Goal: Information Seeking & Learning: Learn about a topic

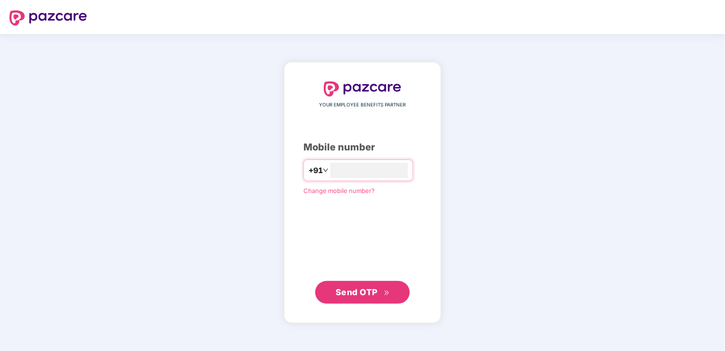
type input "**********"
click at [360, 299] on button "Send OTP" at bounding box center [362, 291] width 95 height 23
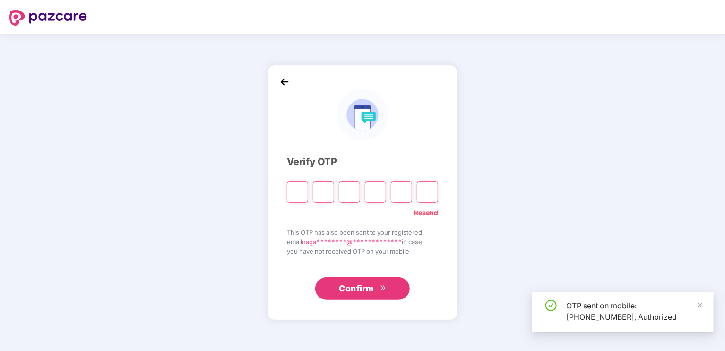
type input "*"
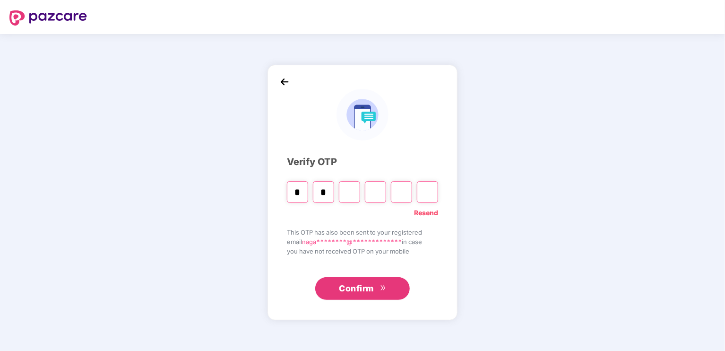
type input "*"
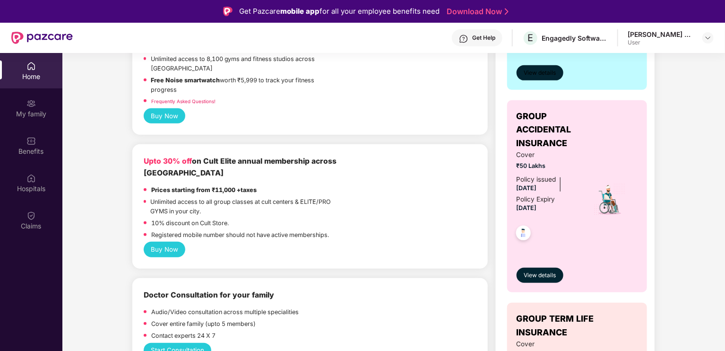
scroll to position [302, 0]
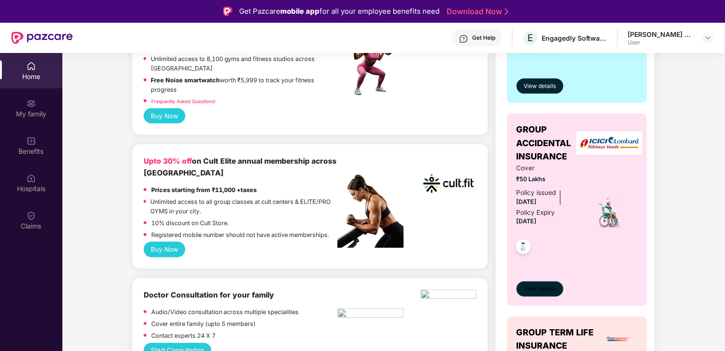
click at [534, 289] on span "View details" at bounding box center [540, 288] width 32 height 9
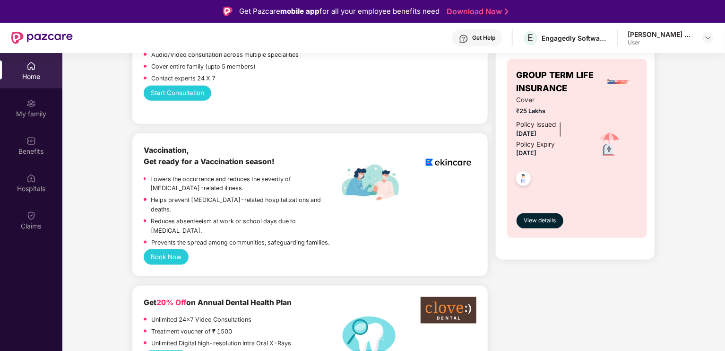
scroll to position [559, 0]
click at [531, 214] on button "View details" at bounding box center [540, 221] width 47 height 15
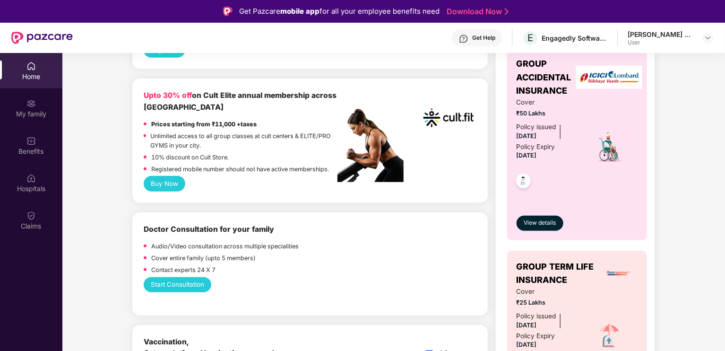
scroll to position [368, 0]
click at [527, 223] on span "View details" at bounding box center [540, 223] width 32 height 9
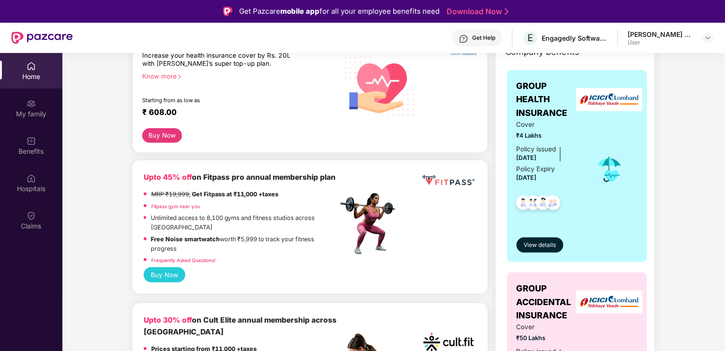
scroll to position [146, 0]
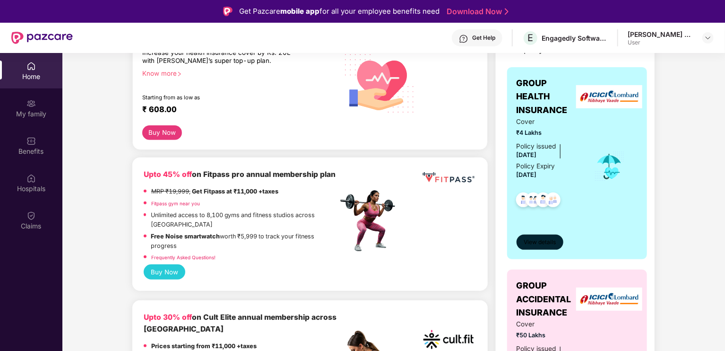
click at [537, 238] on span "View details" at bounding box center [540, 242] width 32 height 9
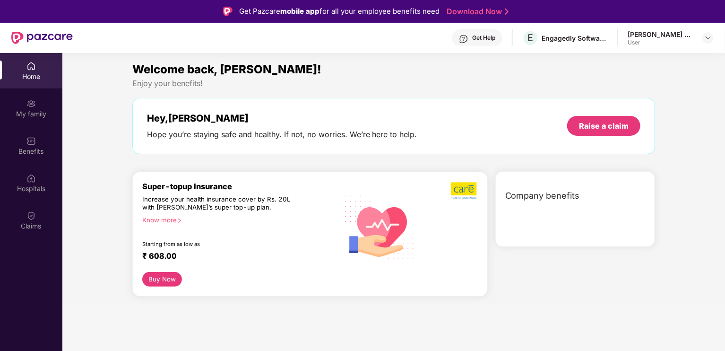
scroll to position [0, 0]
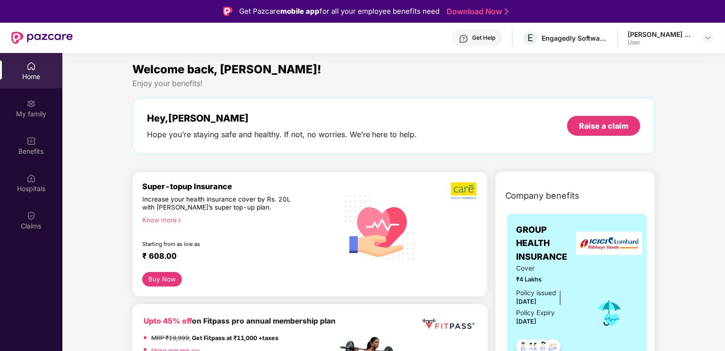
click at [443, 156] on div "Welcome back, Nagashree! Enjoy your benefits! Hey, Nagashree Hope you’re stayin…" at bounding box center [394, 111] width 531 height 103
click at [40, 105] on div "My family" at bounding box center [31, 107] width 62 height 35
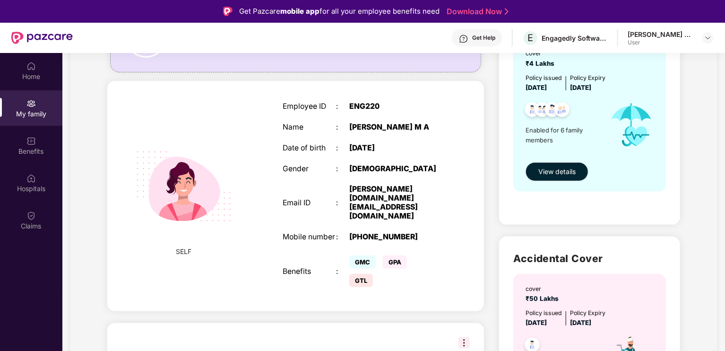
scroll to position [119, 0]
click at [561, 168] on span "View details" at bounding box center [556, 171] width 37 height 10
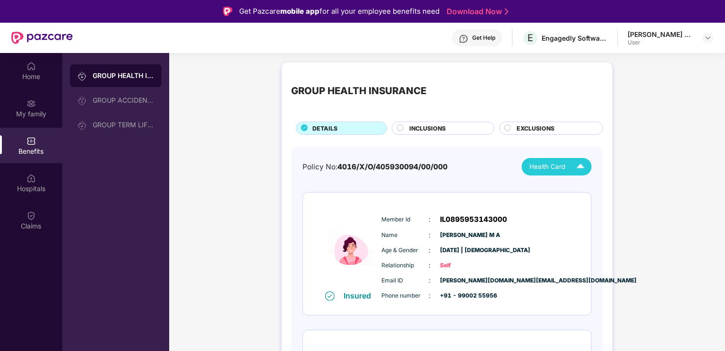
click at [568, 173] on div "Health Card" at bounding box center [559, 166] width 60 height 17
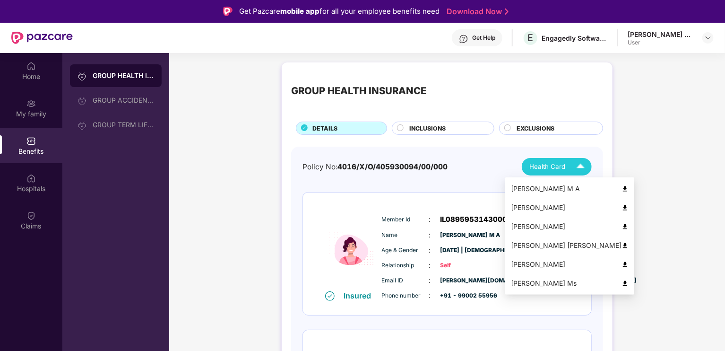
click at [556, 277] on li "Vijaya Lakshmi Ms" at bounding box center [569, 283] width 129 height 19
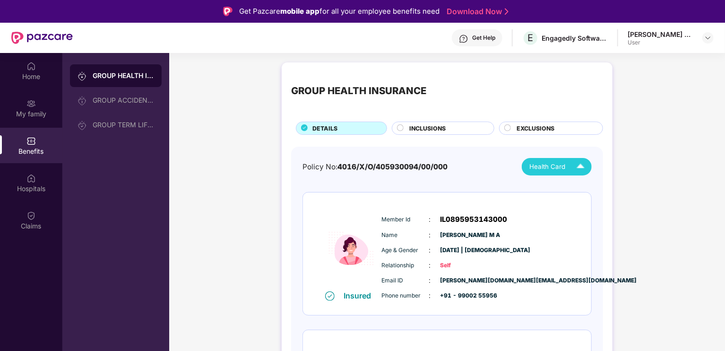
click at [448, 124] on div "INCLUSIONS" at bounding box center [447, 129] width 85 height 10
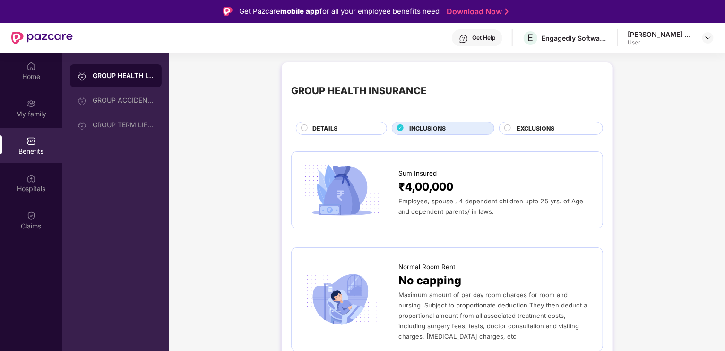
click at [522, 130] on span "EXCLUSIONS" at bounding box center [536, 128] width 38 height 9
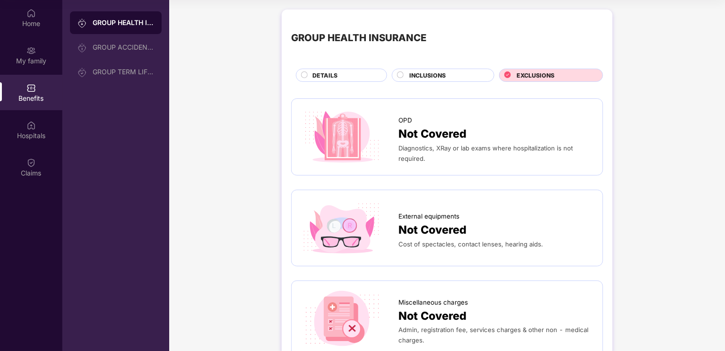
click at [424, 74] on span "INCLUSIONS" at bounding box center [427, 75] width 36 height 9
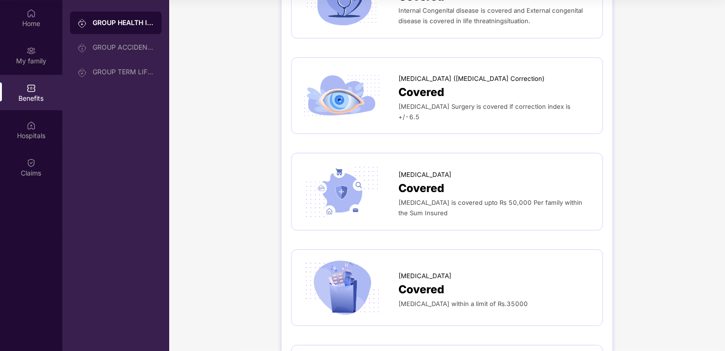
scroll to position [1364, 0]
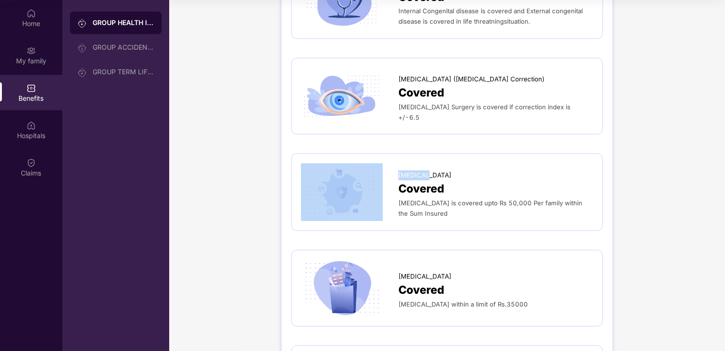
drag, startPoint x: 397, startPoint y: 170, endPoint x: 434, endPoint y: 172, distance: 37.4
click at [434, 172] on div "Lucentis Covered Lucentis is covered upto Rs 50,000 Per family within the Sum I…" at bounding box center [447, 192] width 292 height 58
copy div "Lucentis"
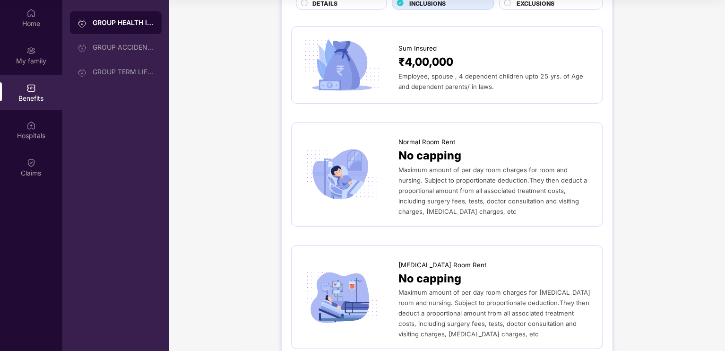
scroll to position [0, 0]
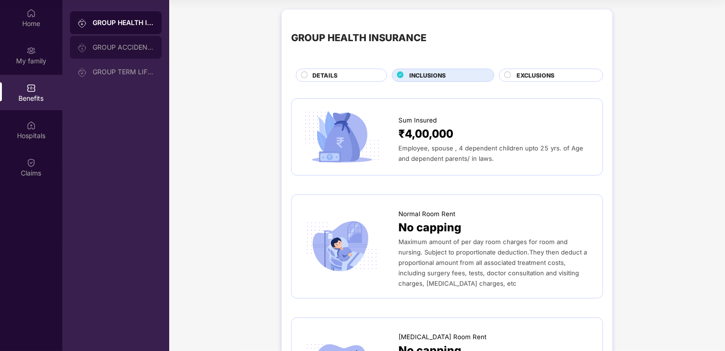
click at [101, 49] on div "GROUP ACCIDENTAL INSURANCE" at bounding box center [123, 47] width 61 height 8
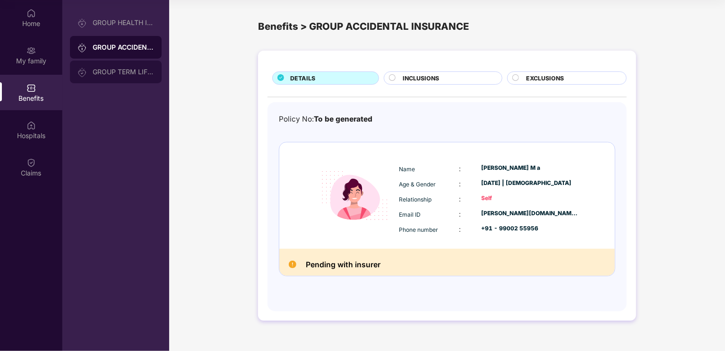
click at [140, 73] on div "GROUP TERM LIFE INSURANCE" at bounding box center [123, 72] width 61 height 8
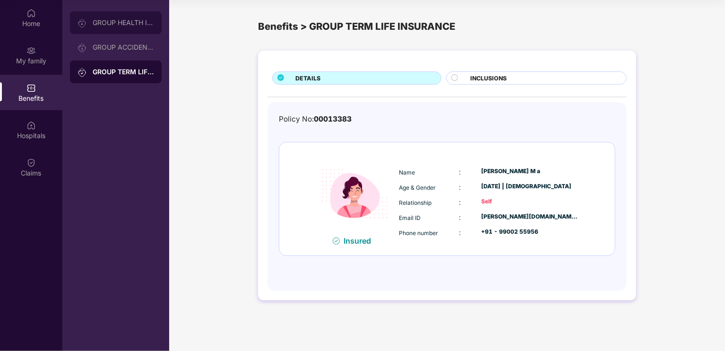
click at [139, 24] on div "GROUP HEALTH INSURANCE" at bounding box center [123, 23] width 61 height 8
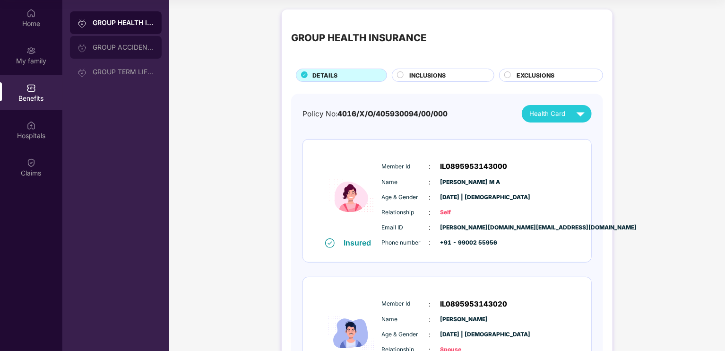
click at [142, 51] on div "GROUP ACCIDENTAL INSURANCE" at bounding box center [123, 47] width 61 height 8
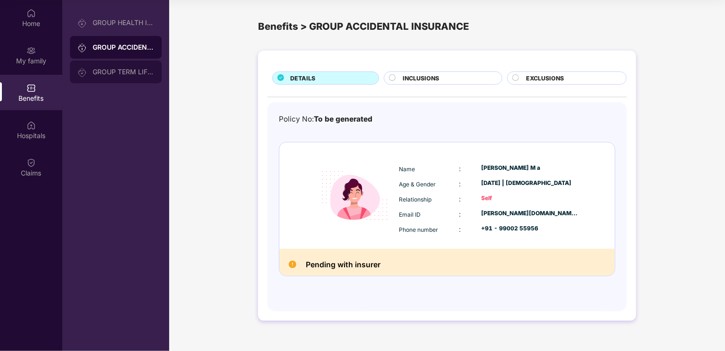
click at [135, 72] on div "GROUP TERM LIFE INSURANCE" at bounding box center [123, 72] width 61 height 8
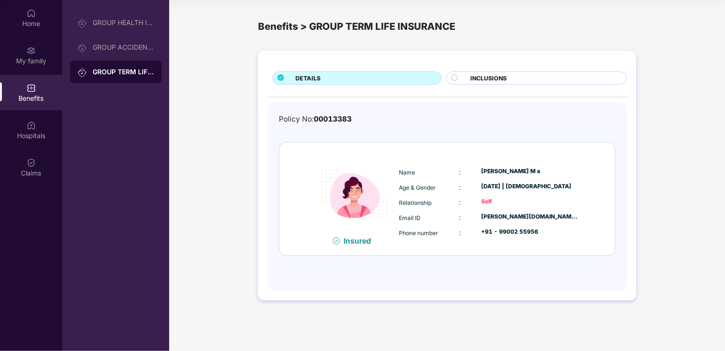
click at [481, 77] on span "INCLUSIONS" at bounding box center [488, 78] width 36 height 9
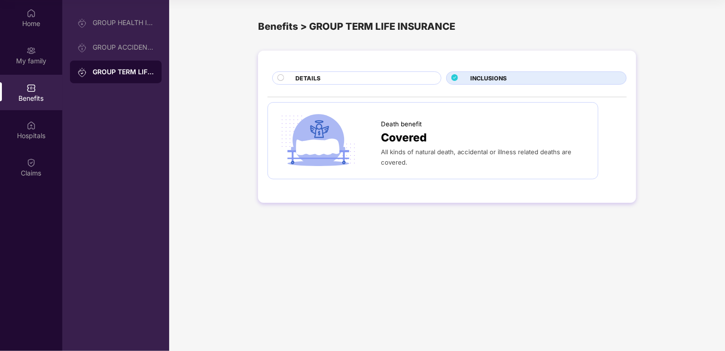
click at [328, 77] on div "DETAILS" at bounding box center [364, 79] width 146 height 10
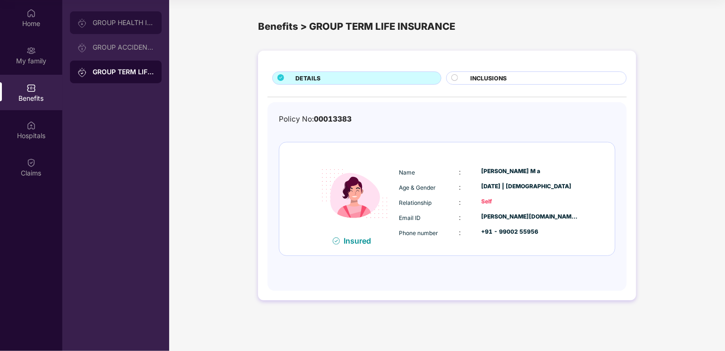
click at [108, 25] on div "GROUP HEALTH INSURANCE" at bounding box center [123, 23] width 61 height 8
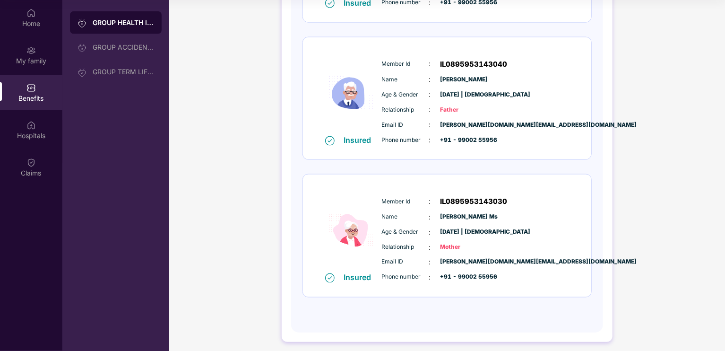
scroll to position [655, 0]
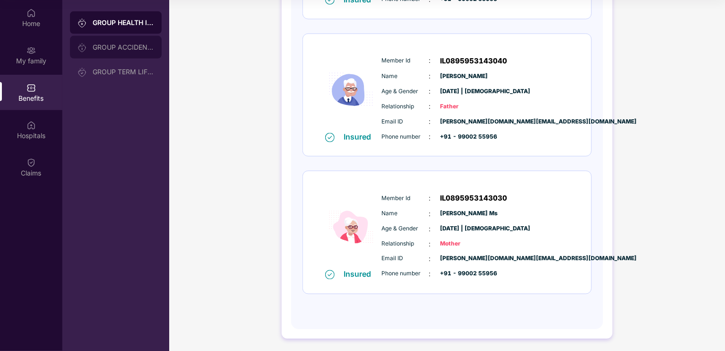
click at [137, 52] on div "GROUP ACCIDENTAL INSURANCE" at bounding box center [116, 47] width 92 height 23
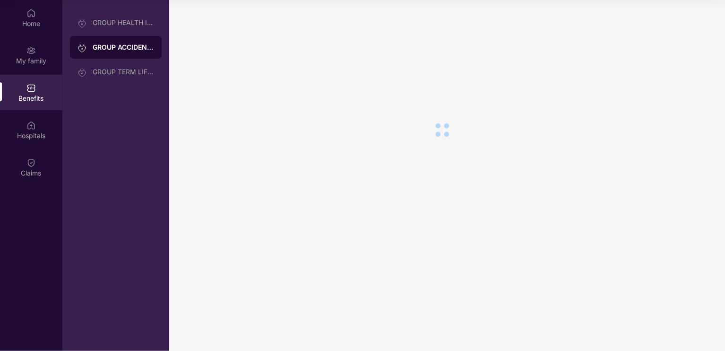
scroll to position [0, 0]
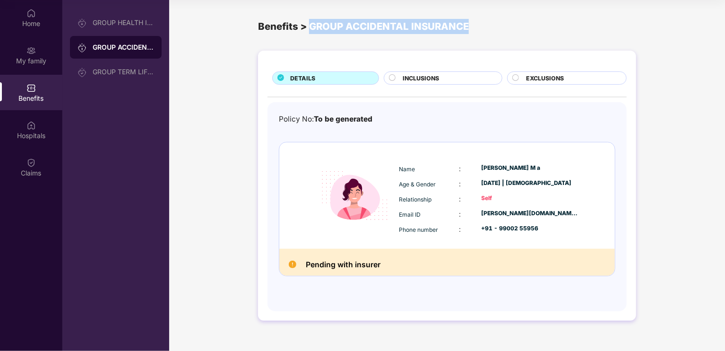
drag, startPoint x: 309, startPoint y: 26, endPoint x: 483, endPoint y: 24, distance: 173.9
click at [483, 24] on div "Benefits > GROUP ACCIDENTAL INSURANCE" at bounding box center [447, 26] width 378 height 15
copy div "GROUP ACCIDENTAL INSURANCE"
click at [447, 74] on div "INCLUSIONS" at bounding box center [447, 79] width 99 height 10
